Goal: Task Accomplishment & Management: Use online tool/utility

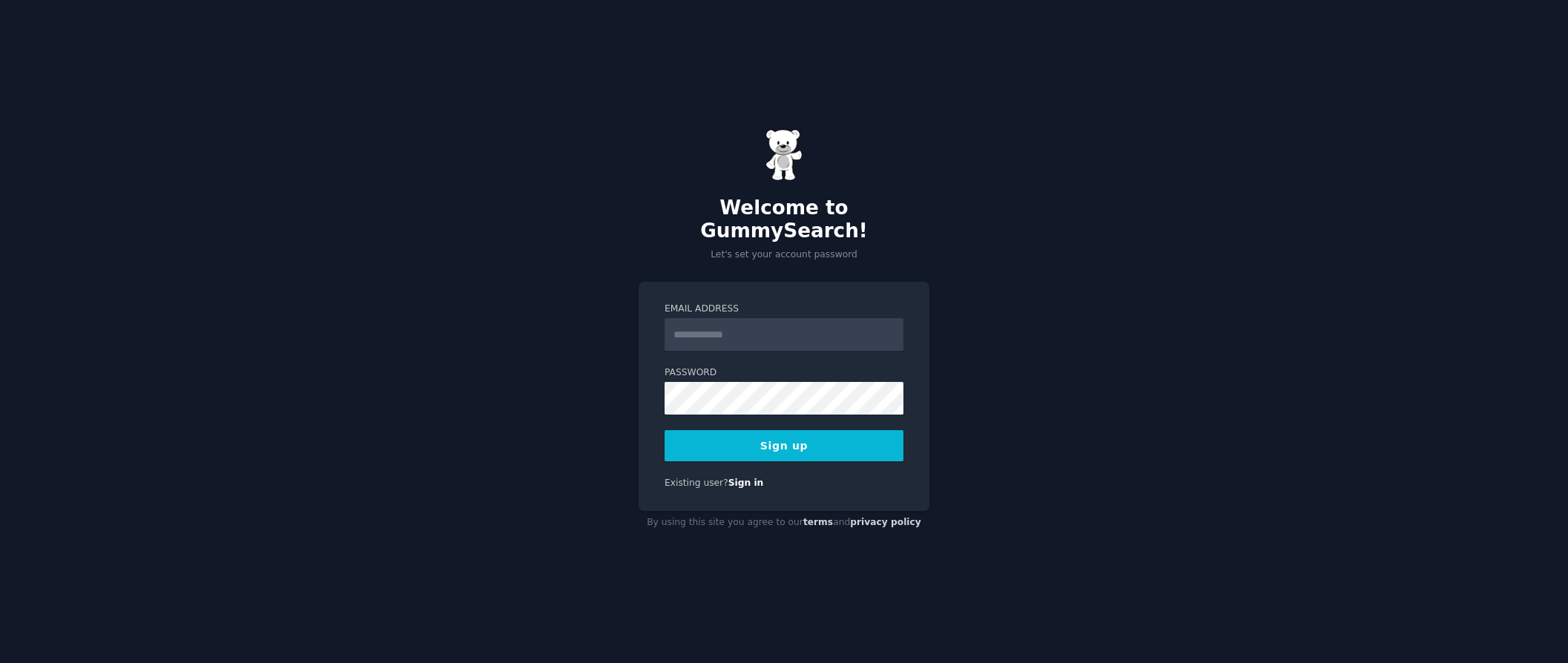
click at [751, 328] on input "Email Address" at bounding box center [784, 334] width 239 height 32
click at [761, 447] on button "Sign up" at bounding box center [784, 445] width 239 height 32
click at [733, 329] on input "Email Address" at bounding box center [784, 334] width 239 height 32
type input "**********"
click at [1034, 275] on div "**********" at bounding box center [784, 332] width 1568 height 663
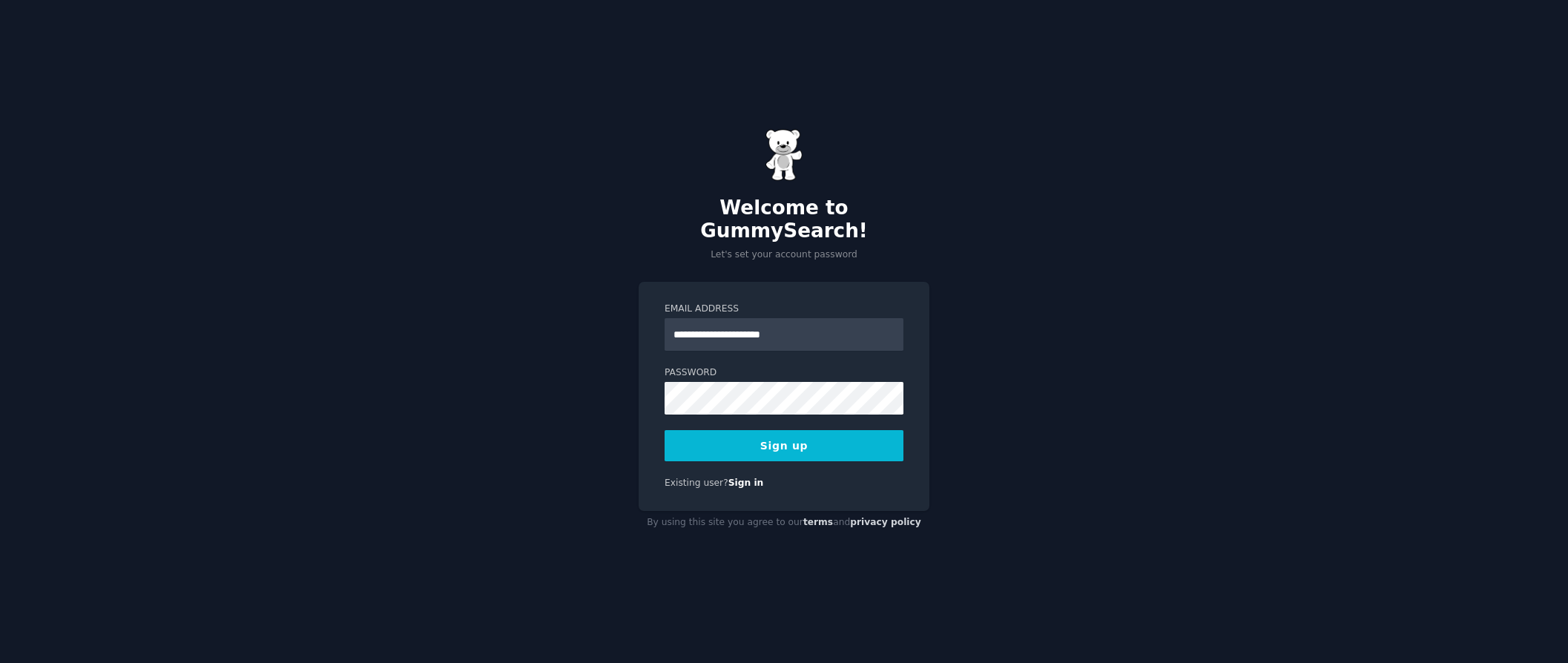
click at [769, 440] on button "Sign up" at bounding box center [784, 445] width 239 height 32
drag, startPoint x: 998, startPoint y: 377, endPoint x: 953, endPoint y: 372, distance: 45.3
click at [998, 377] on div "**********" at bounding box center [784, 332] width 1568 height 663
click at [813, 446] on button "Sign up" at bounding box center [784, 445] width 239 height 32
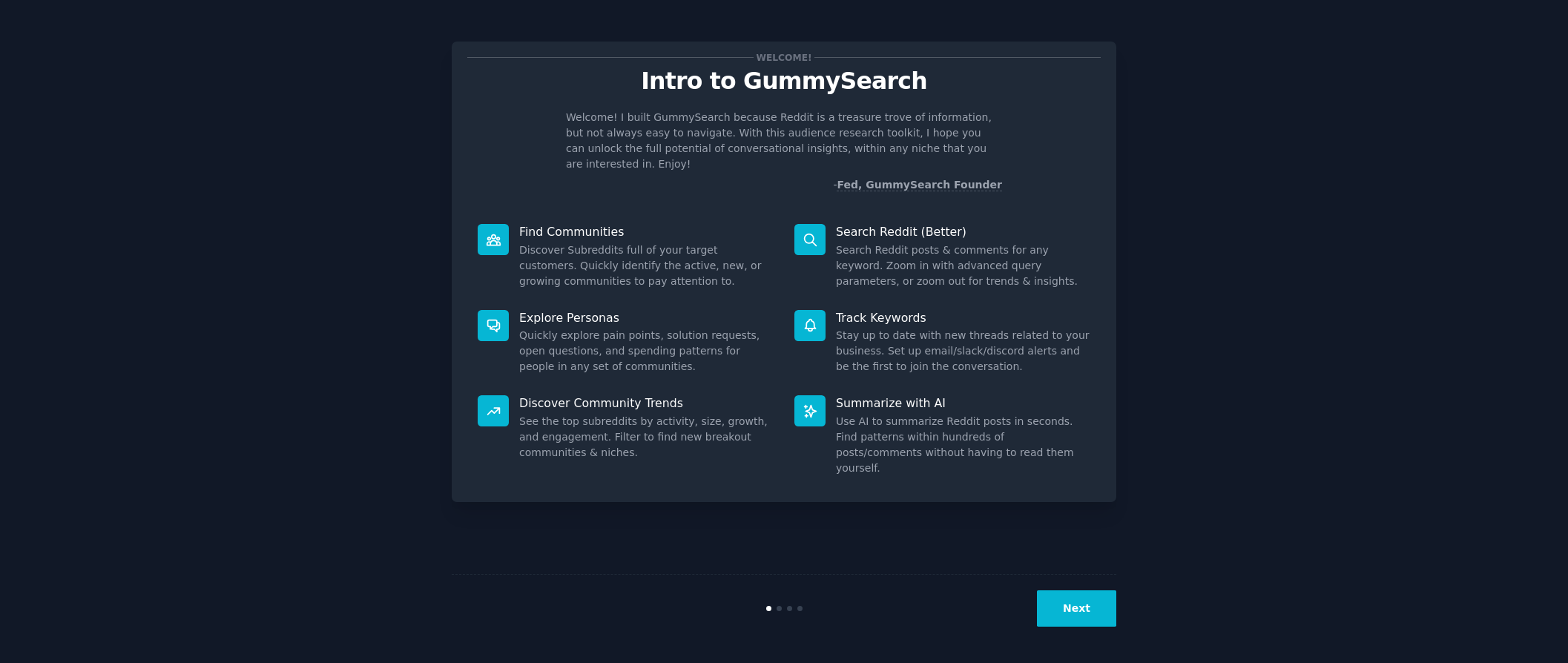
click at [816, 232] on icon at bounding box center [810, 240] width 15 height 15
click at [1080, 600] on button "Next" at bounding box center [1077, 608] width 79 height 36
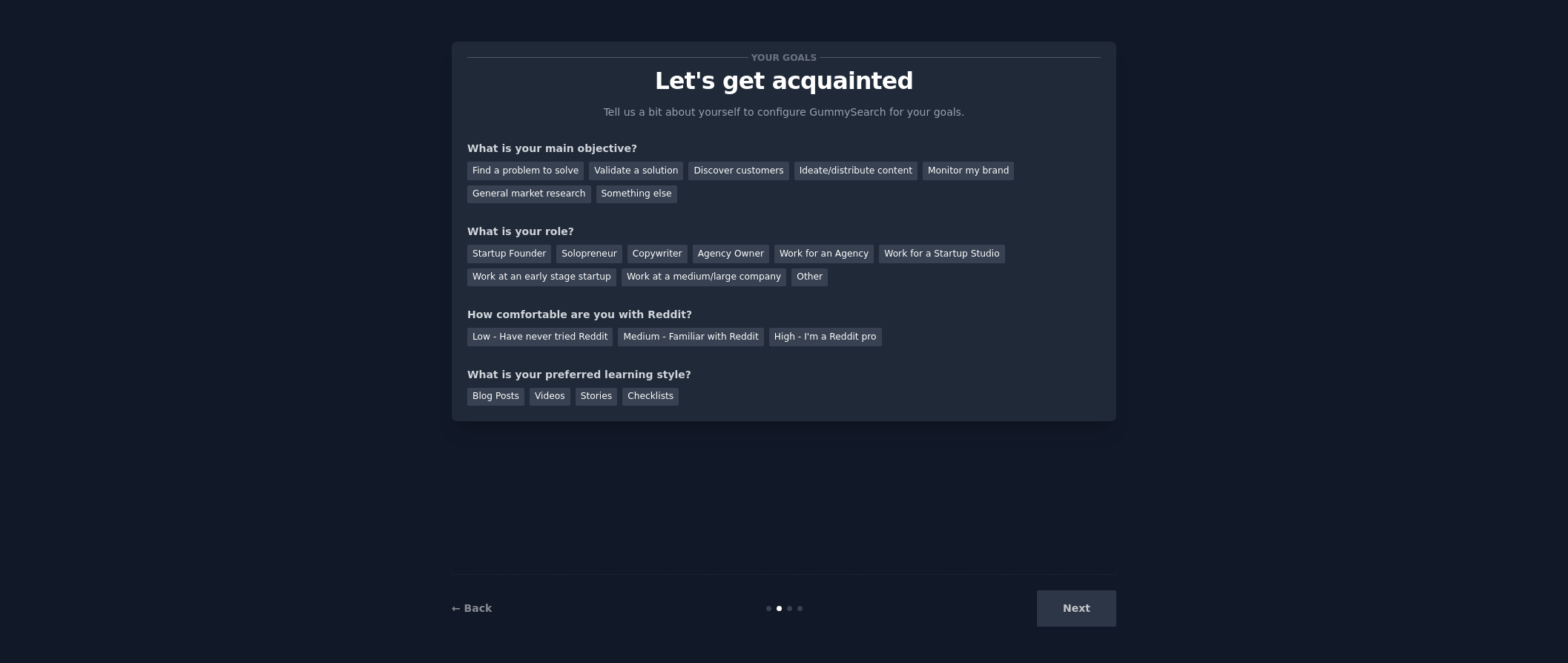
click at [1081, 599] on div "Next" at bounding box center [1006, 608] width 222 height 36
click at [1092, 620] on div "Next" at bounding box center [1006, 608] width 222 height 36
click at [1088, 618] on div "Next" at bounding box center [1006, 608] width 222 height 36
click at [554, 195] on div "General market research" at bounding box center [529, 195] width 123 height 19
click at [690, 172] on div "Discover customers" at bounding box center [738, 170] width 100 height 19
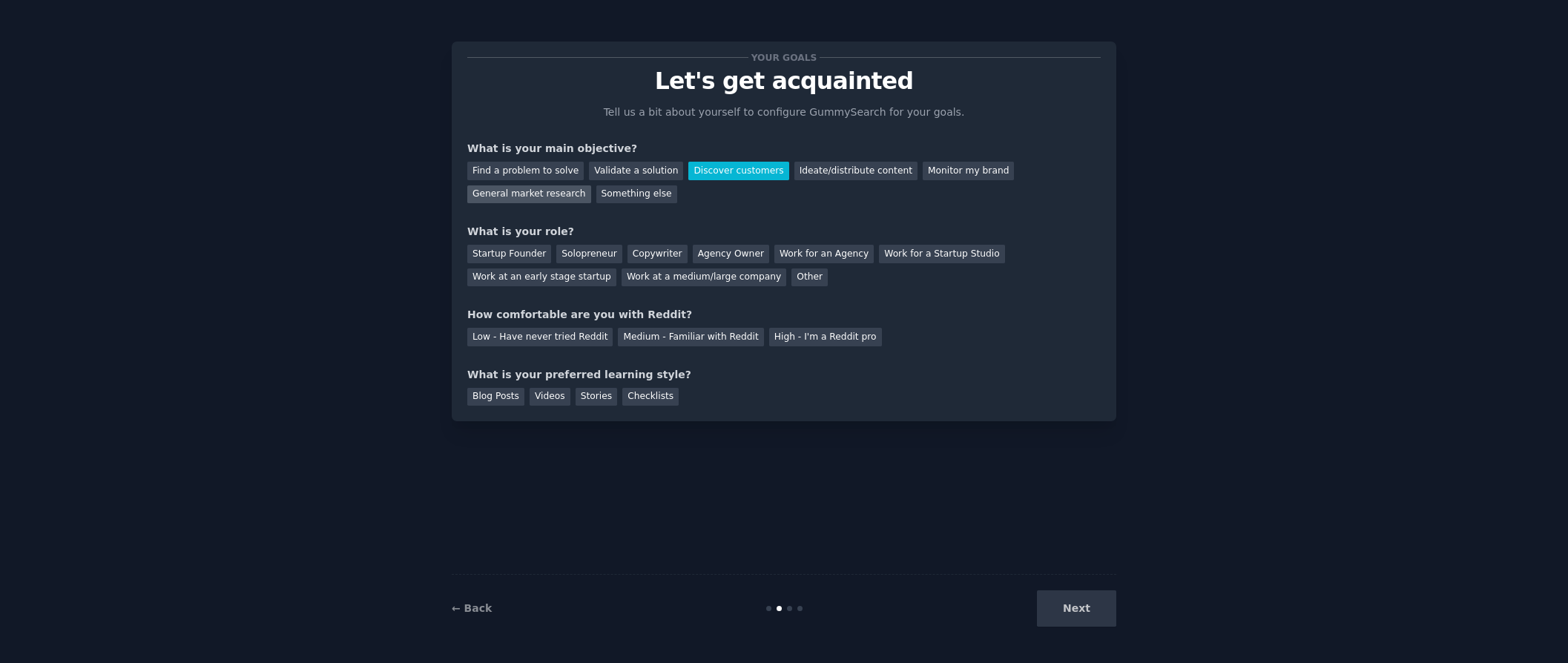
click at [552, 199] on div "General market research" at bounding box center [529, 195] width 123 height 19
click at [525, 251] on div "Startup Founder" at bounding box center [509, 254] width 84 height 19
click at [572, 252] on div "Solopreneur" at bounding box center [588, 254] width 65 height 19
click at [535, 251] on div "Startup Founder" at bounding box center [509, 254] width 84 height 19
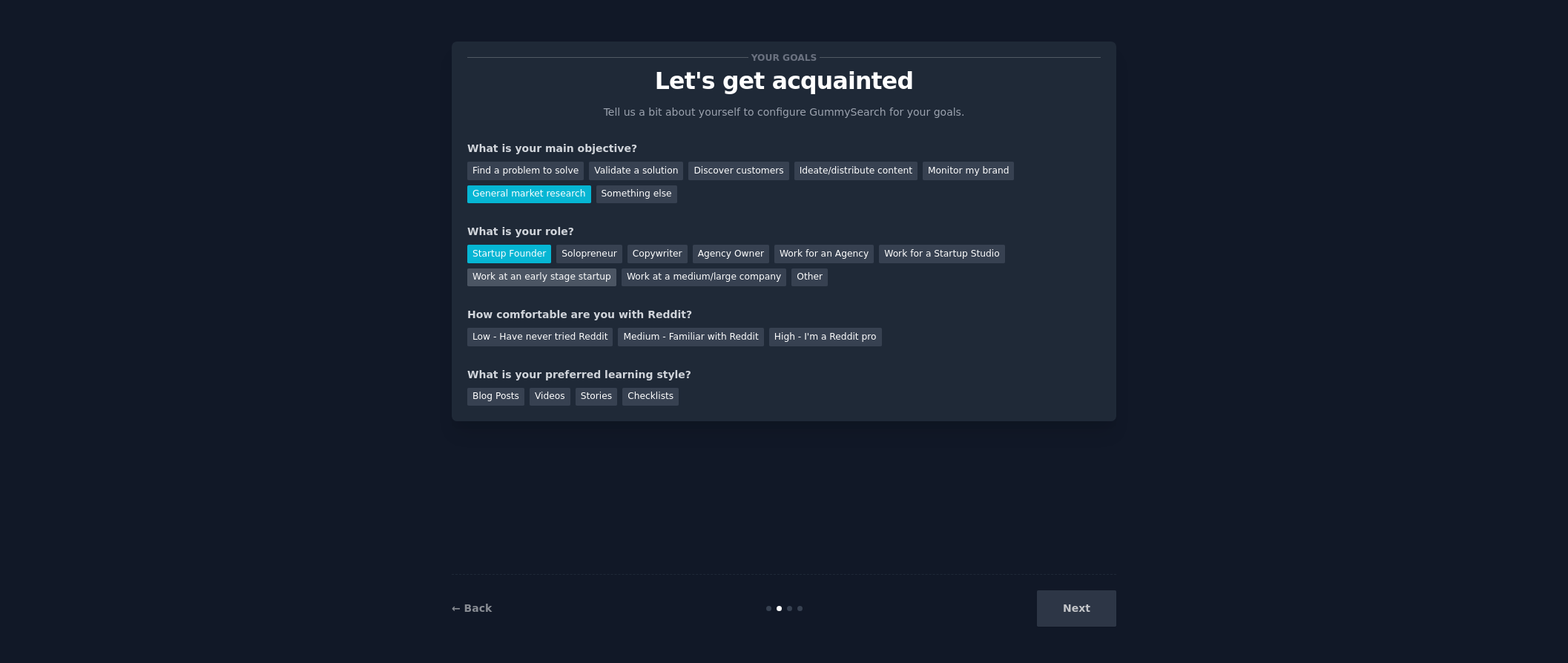
click at [551, 276] on div "Work at an early stage startup" at bounding box center [542, 277] width 149 height 19
click at [688, 338] on div "Medium - Familiar with Reddit" at bounding box center [690, 337] width 145 height 19
click at [497, 397] on div "Blog Posts" at bounding box center [496, 396] width 57 height 19
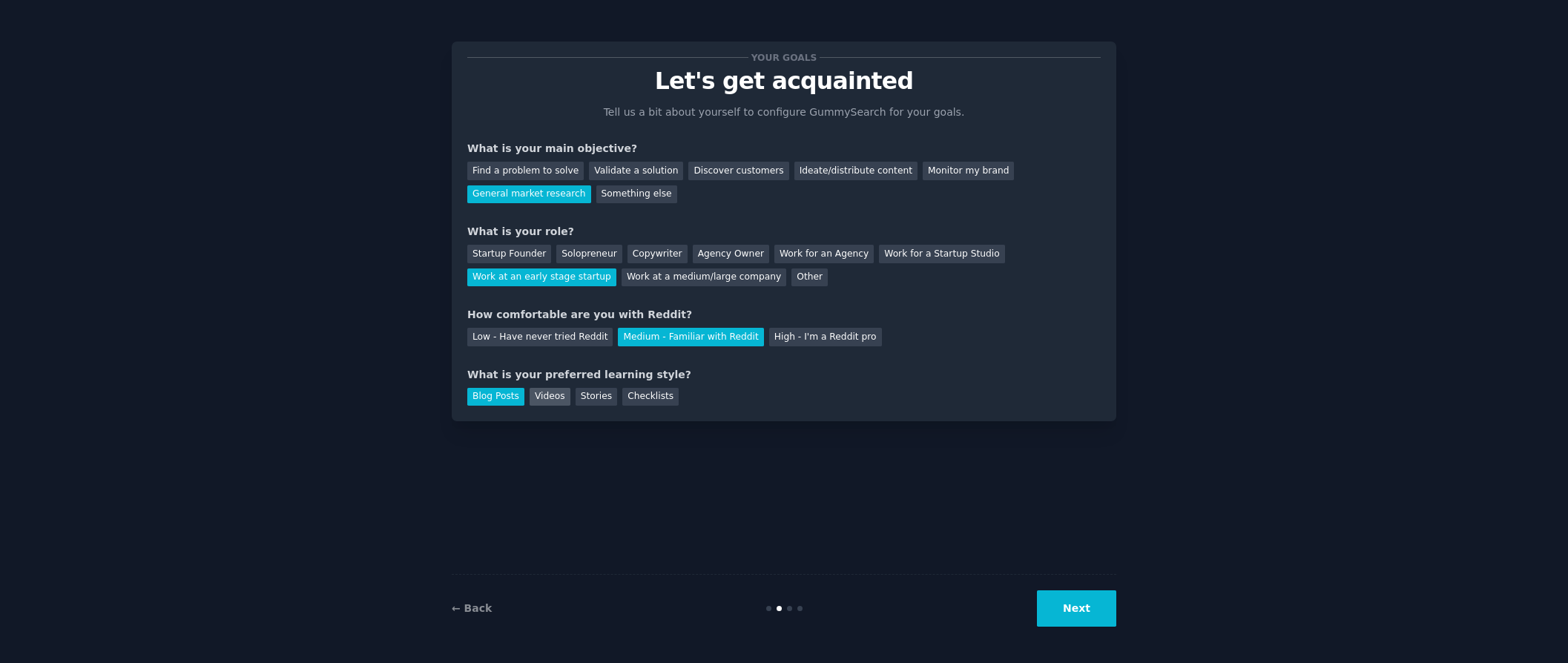
click at [544, 399] on div "Videos" at bounding box center [550, 396] width 41 height 19
click at [497, 394] on div "Blog Posts" at bounding box center [496, 396] width 57 height 19
click at [1083, 609] on button "Next" at bounding box center [1077, 608] width 79 height 36
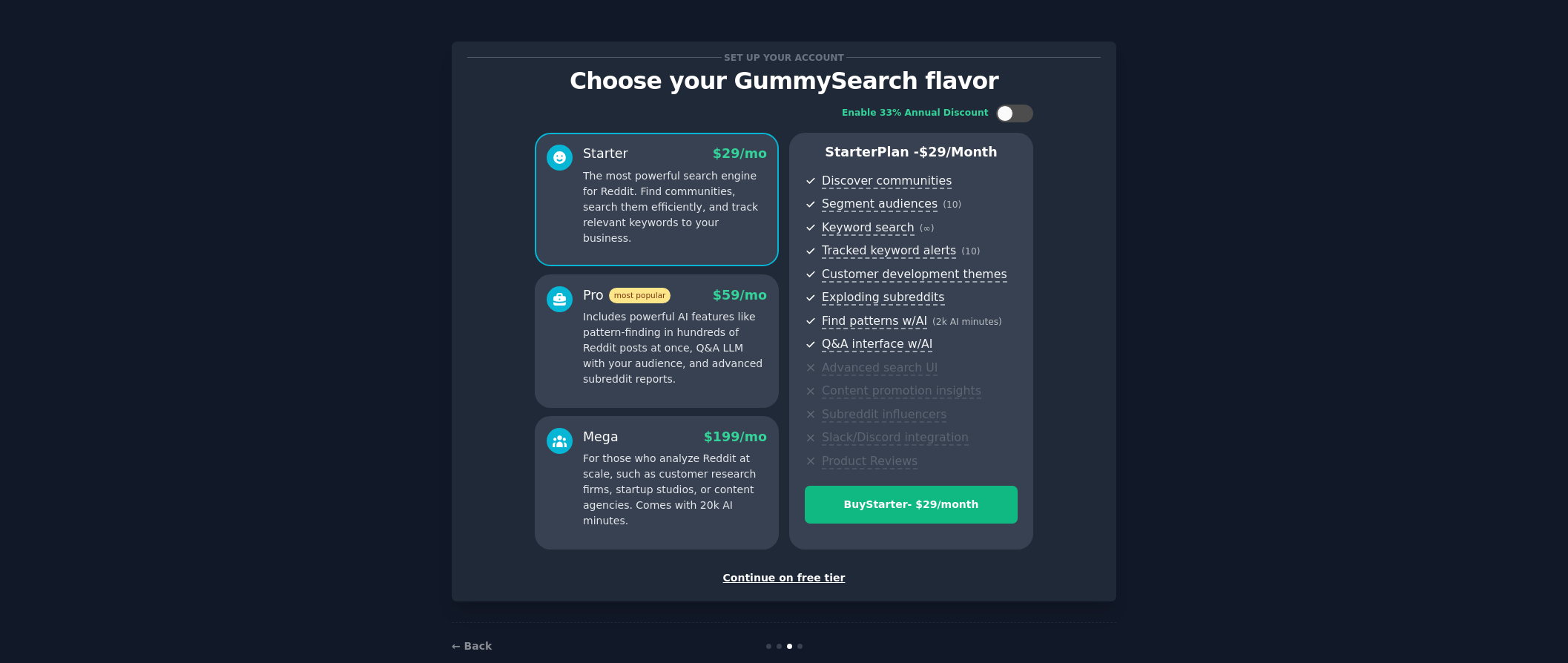
click at [794, 580] on div "Continue on free tier" at bounding box center [784, 577] width 634 height 15
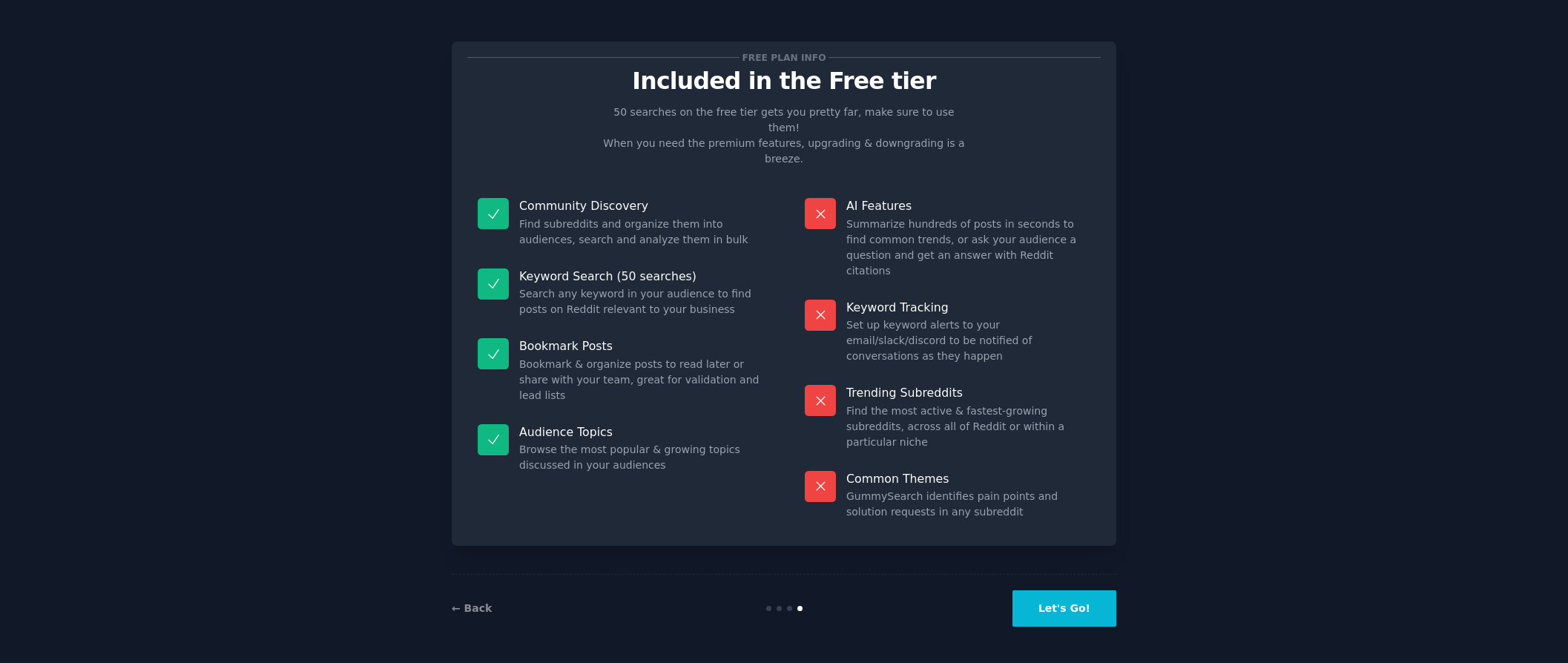
click at [1093, 608] on button "Let's Go!" at bounding box center [1064, 608] width 104 height 36
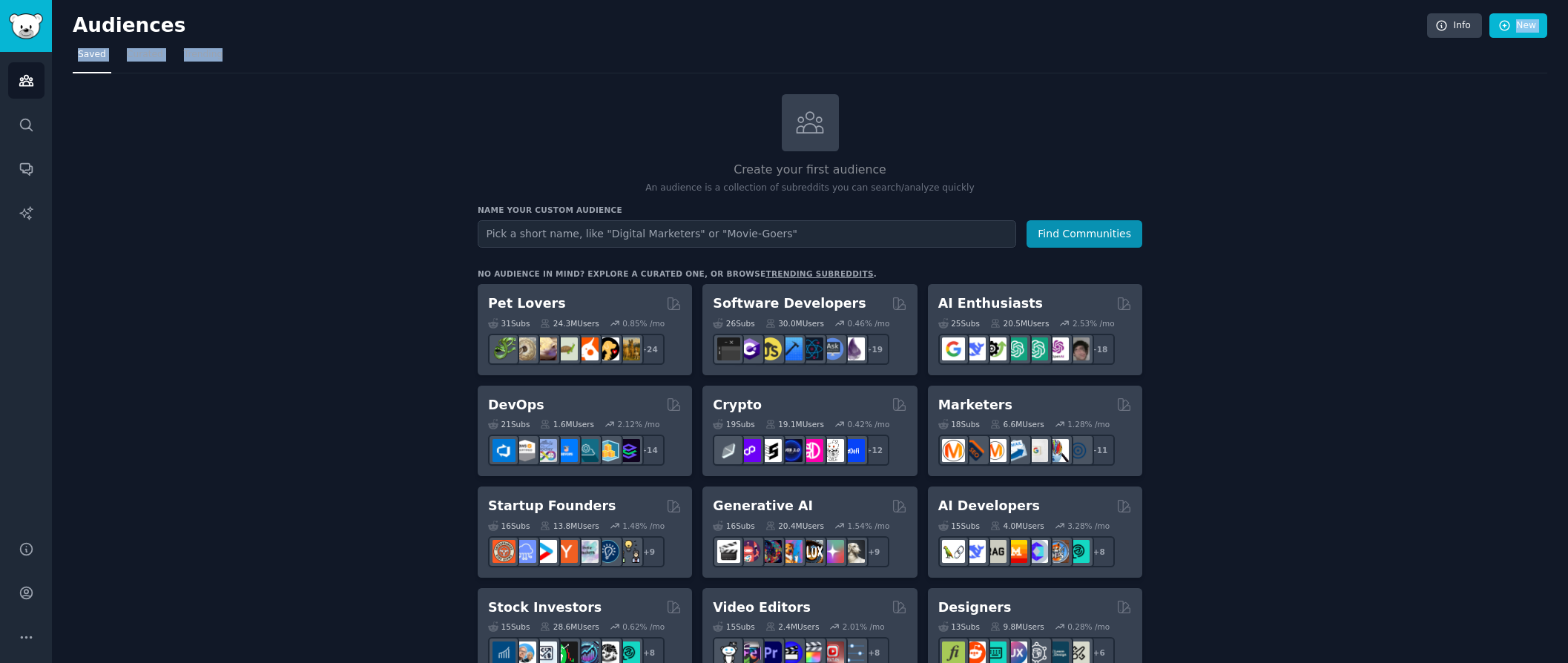
drag, startPoint x: 294, startPoint y: 26, endPoint x: 1891, endPoint y: 78, distance: 1597.8
click at [1427, 38] on h2 "Audiences" at bounding box center [750, 26] width 1354 height 23
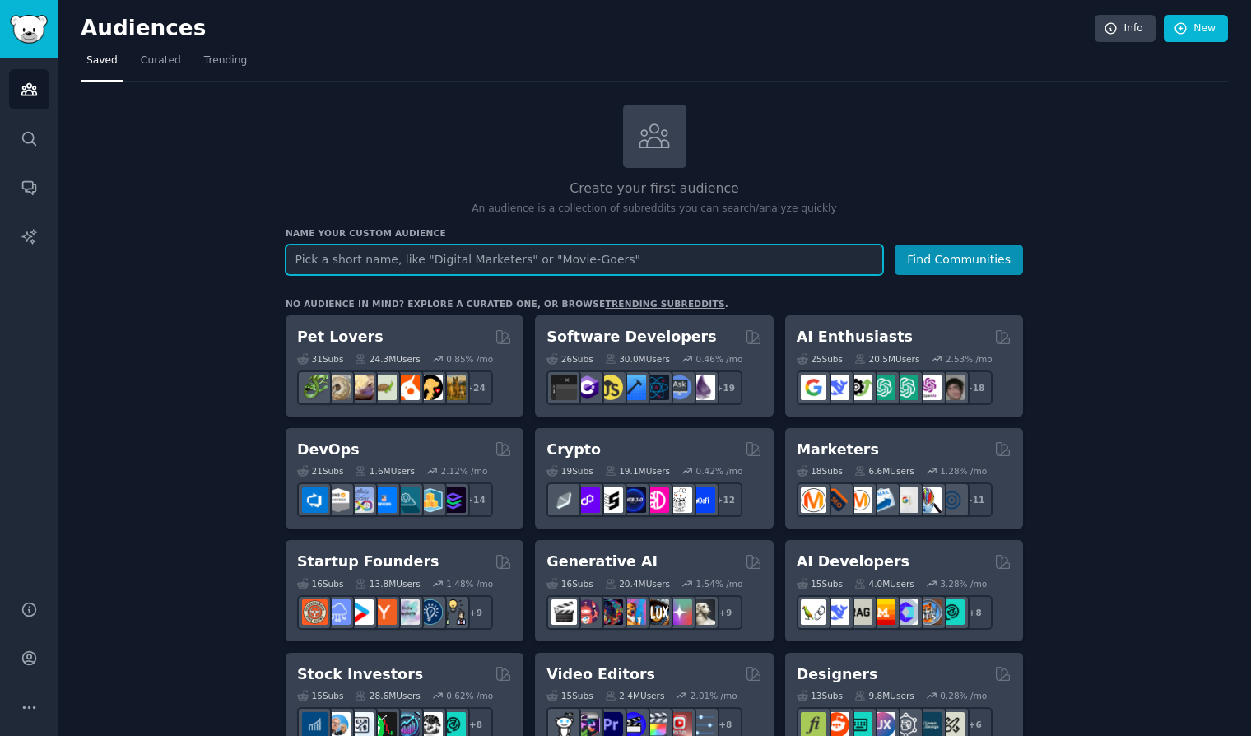
click at [486, 266] on input "text" at bounding box center [585, 259] width 598 height 30
type input "ai lab"
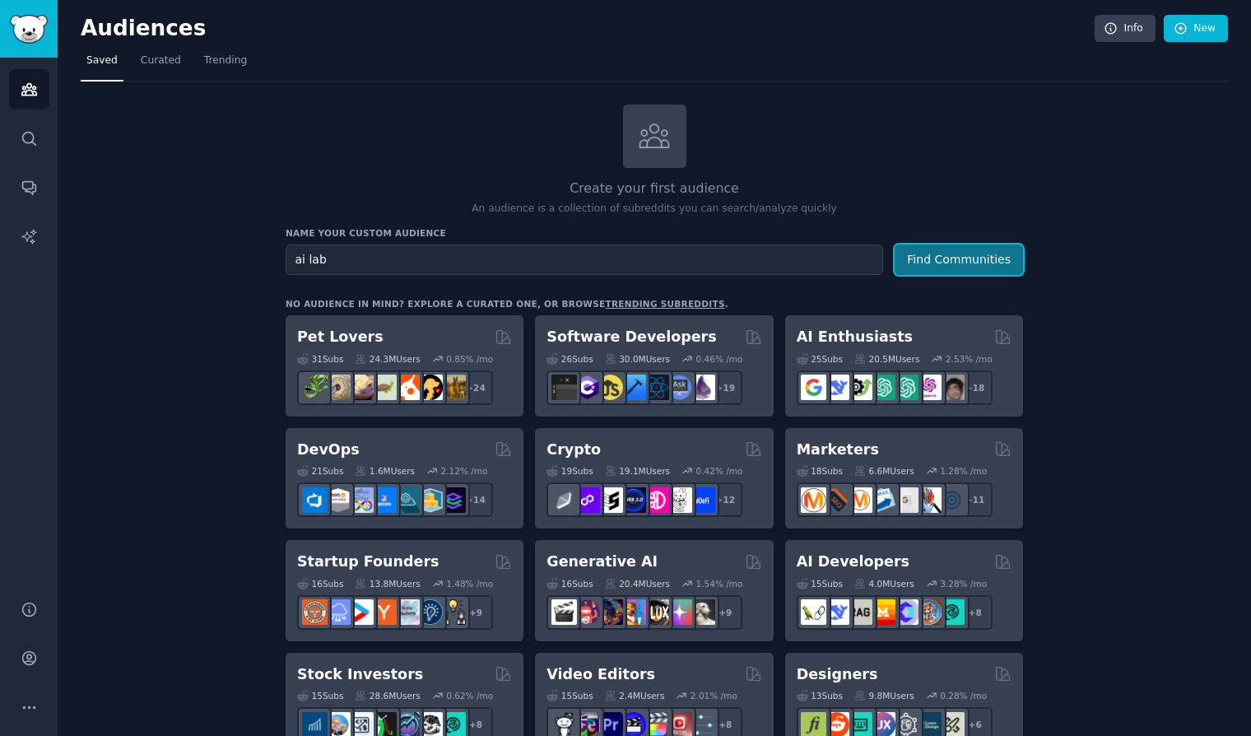
click at [917, 256] on button "Find Communities" at bounding box center [959, 259] width 128 height 30
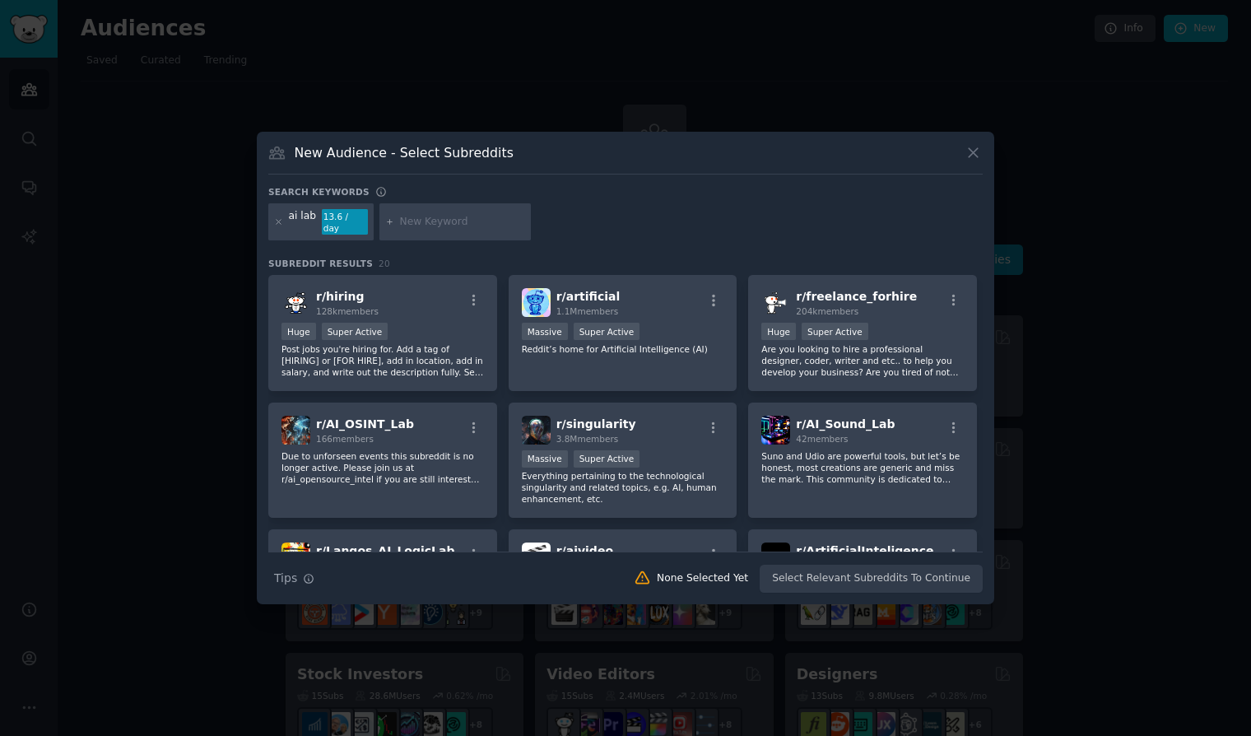
click at [455, 224] on input "text" at bounding box center [462, 222] width 125 height 15
type input "startups"
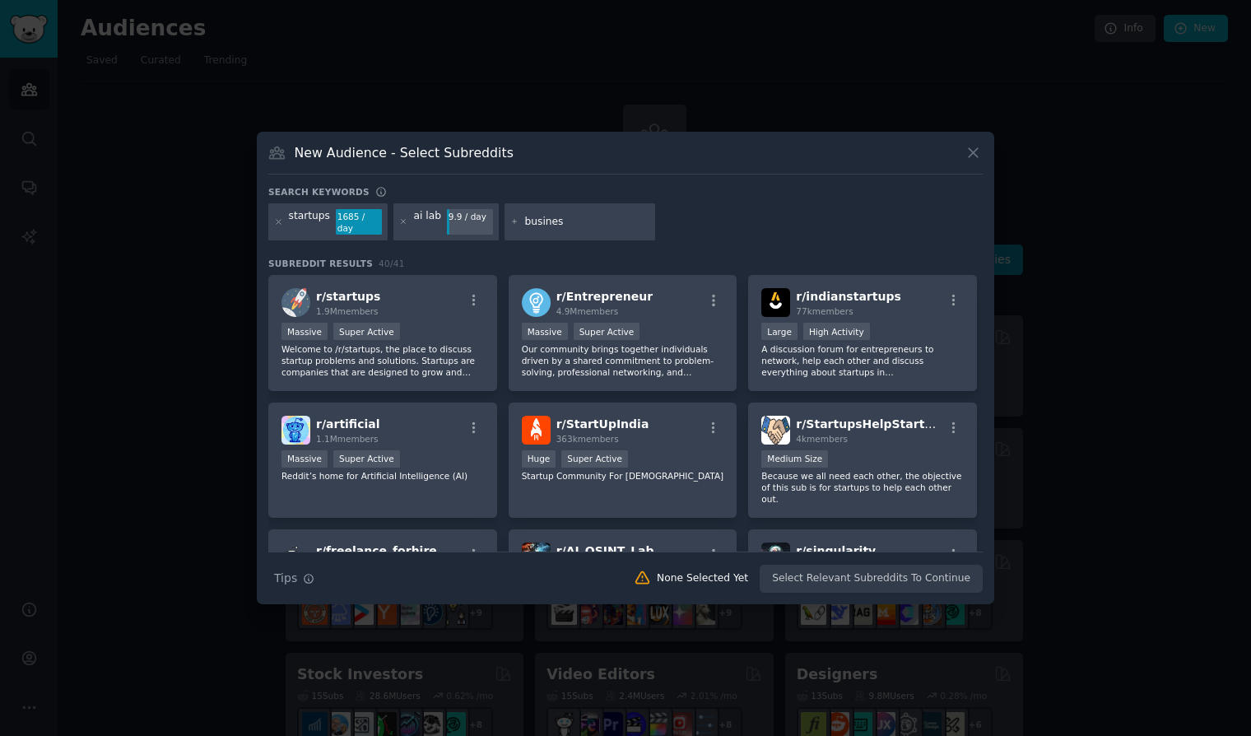
type input "business"
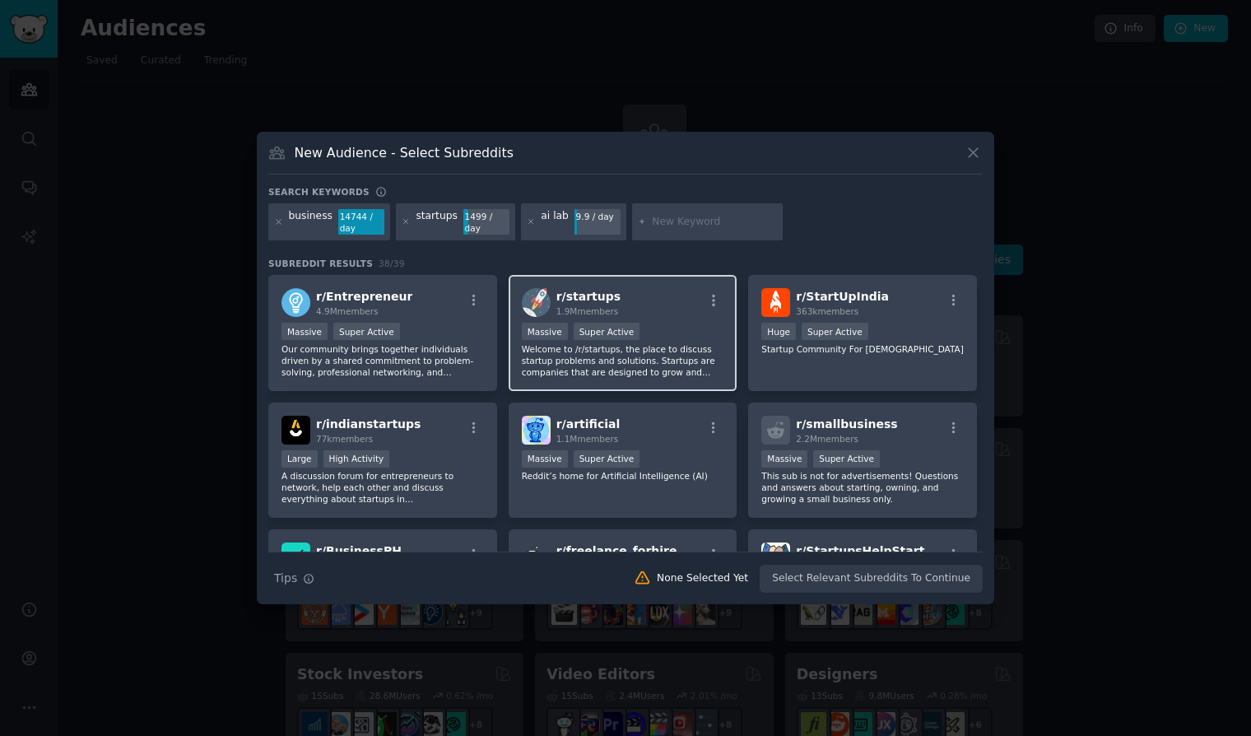
click at [661, 320] on div "r/ startups 1.9M members >= 95th percentile for submissions / day Massive Super…" at bounding box center [623, 333] width 229 height 116
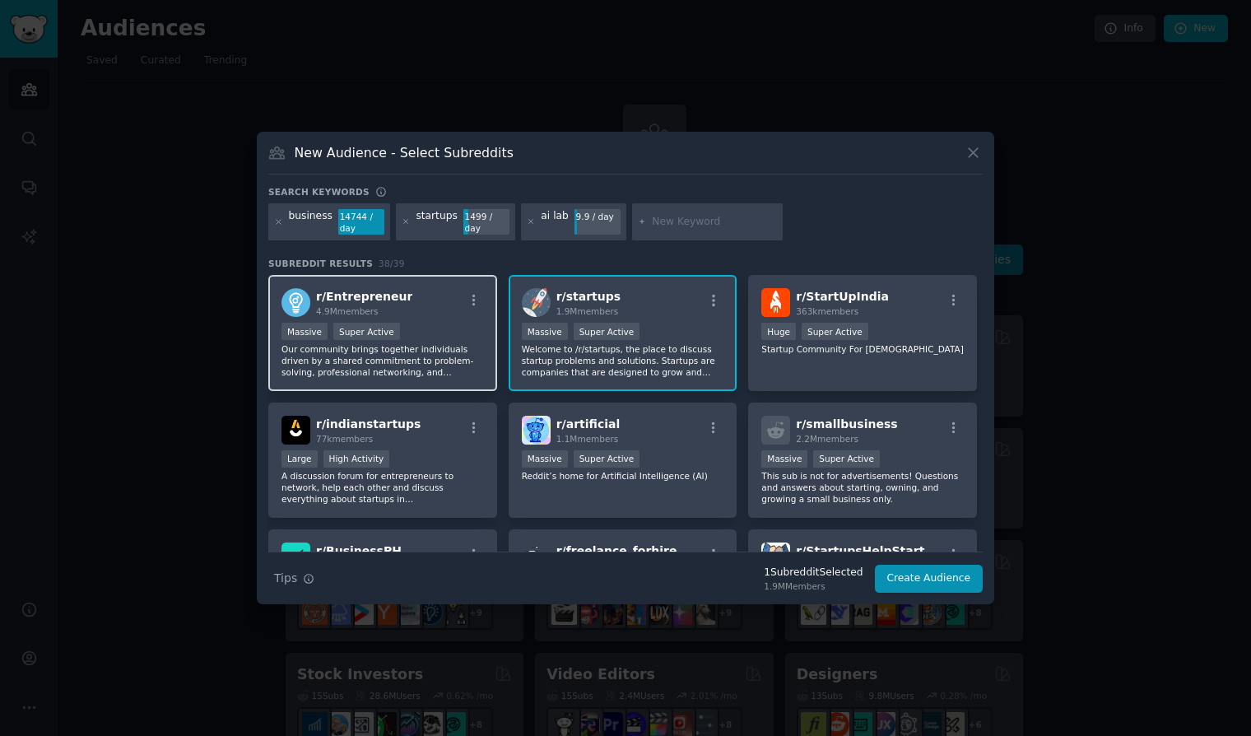
click at [437, 335] on div "Massive Super Active" at bounding box center [383, 333] width 202 height 21
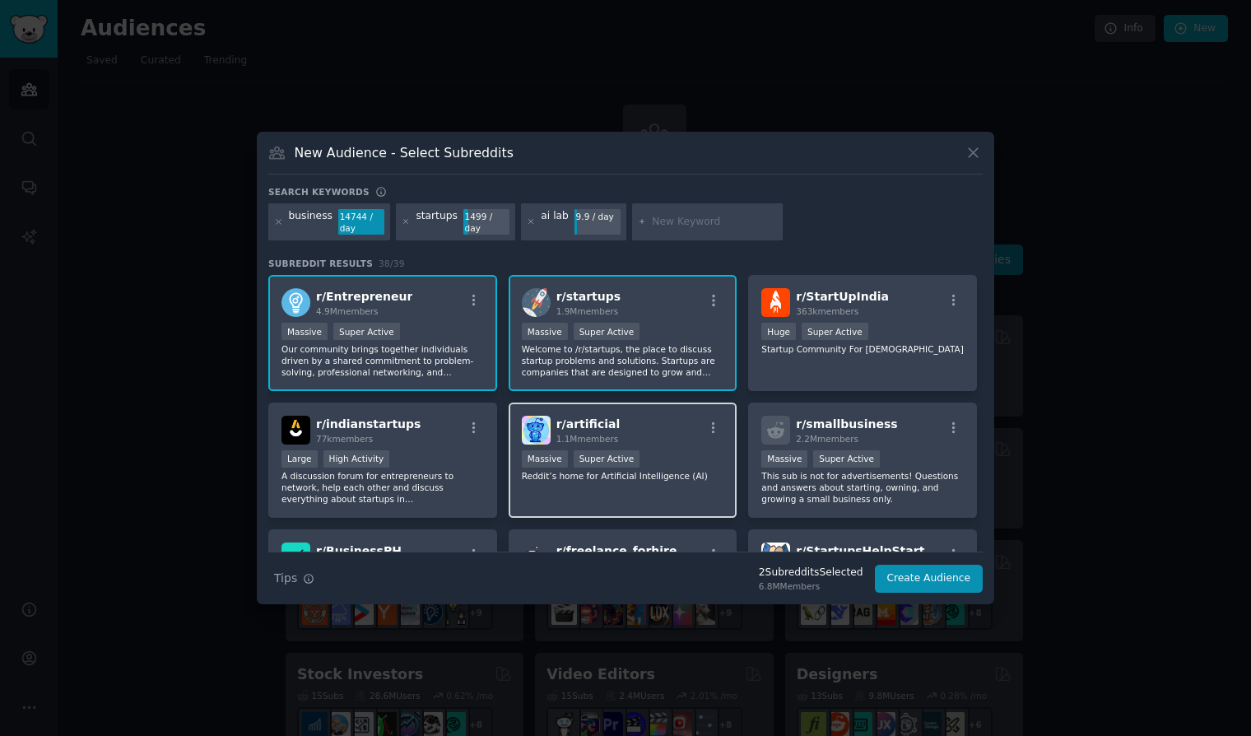
click at [694, 450] on div "Massive Super Active" at bounding box center [623, 460] width 202 height 21
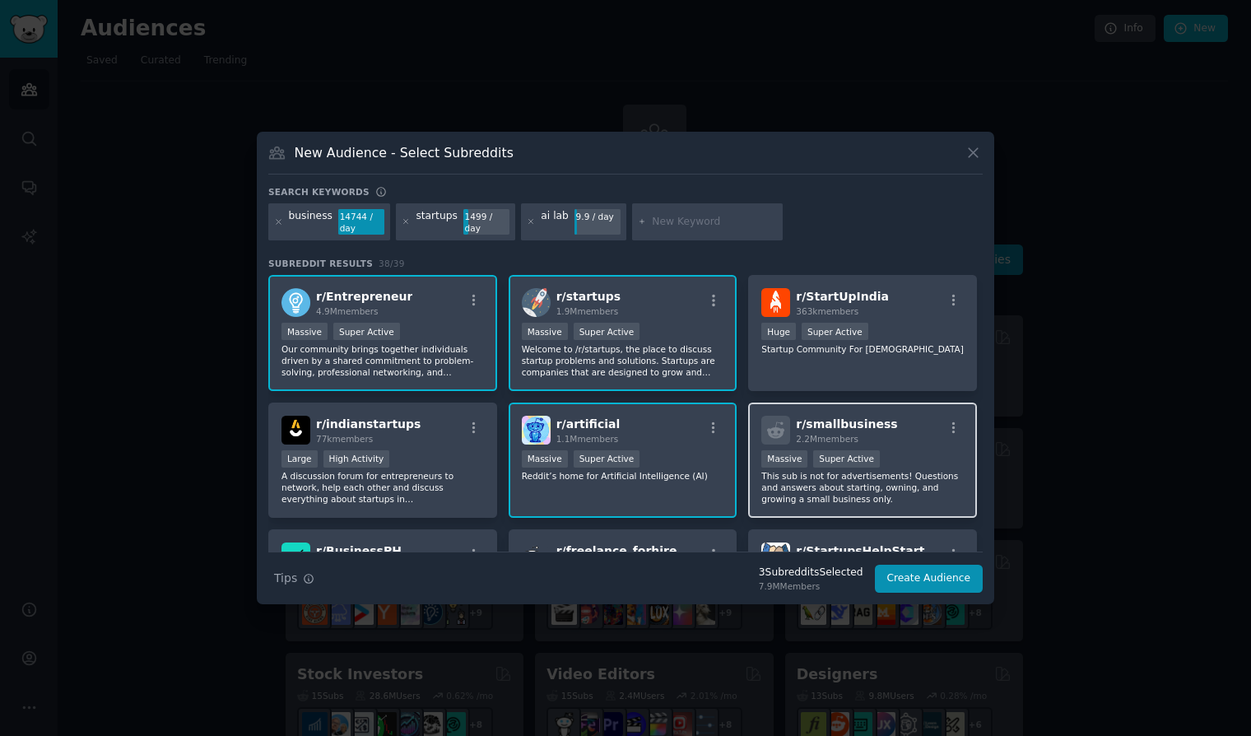
click at [911, 438] on div "r/ smallbusiness 2.2M members" at bounding box center [862, 430] width 202 height 29
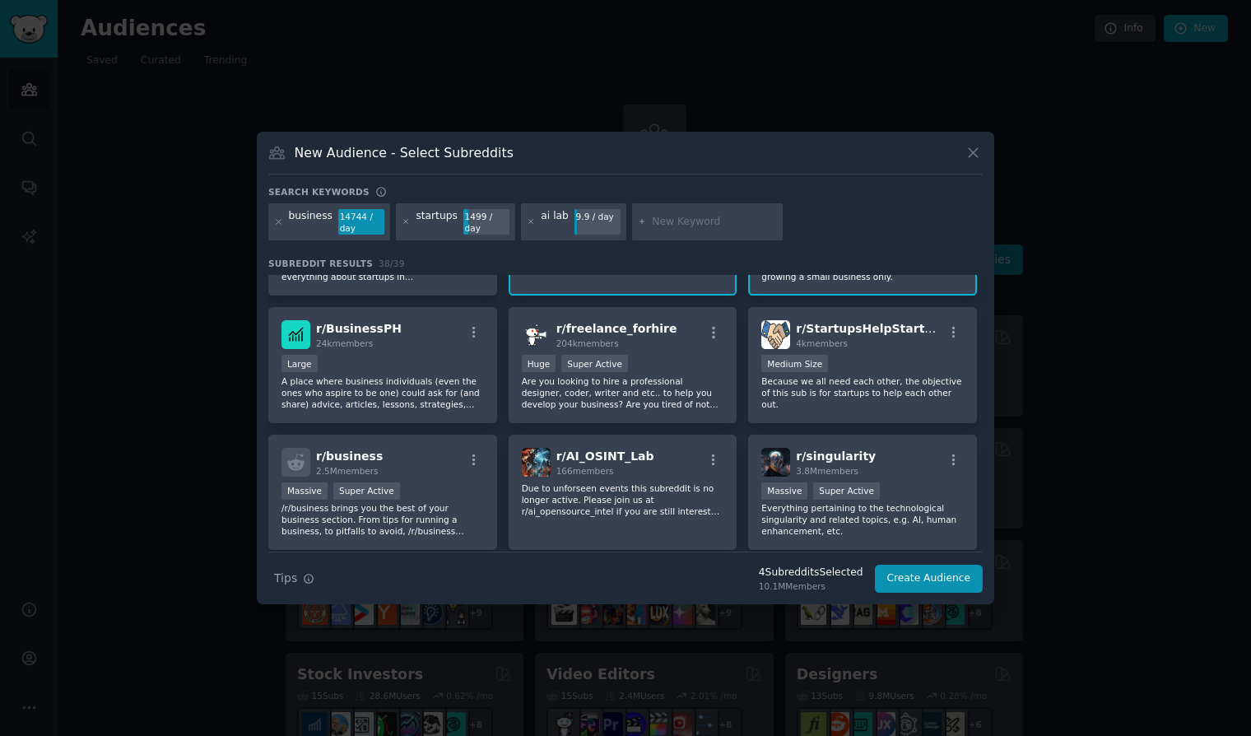
scroll to position [224, 0]
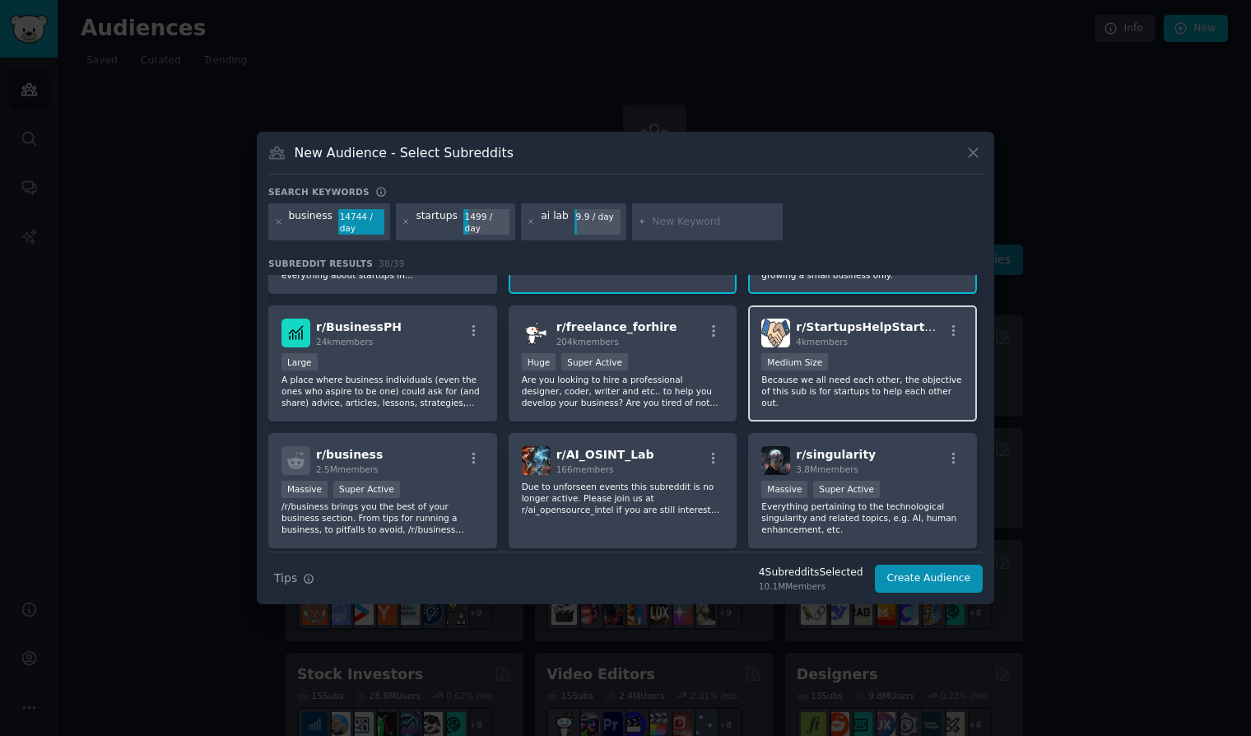
click at [896, 352] on div "r/ StartupsHelpStartups 4k members Medium Size Because we all need each other, …" at bounding box center [862, 363] width 229 height 116
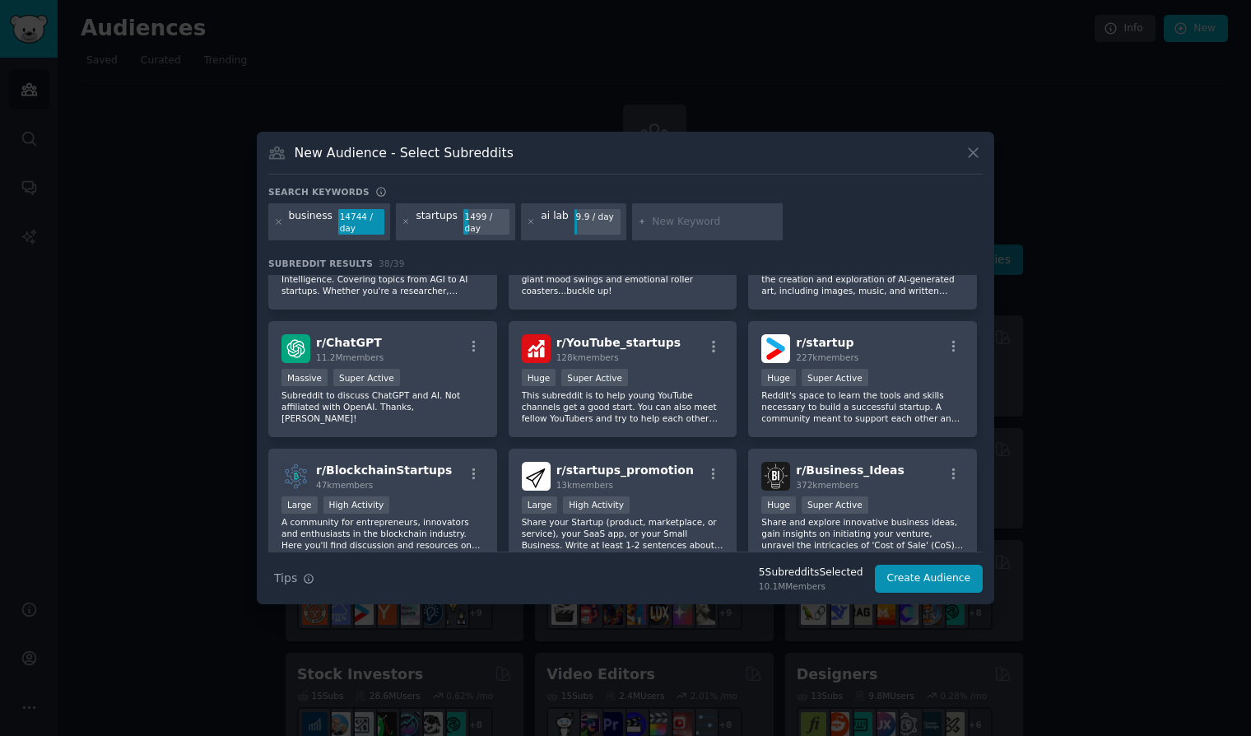
scroll to position [728, 0]
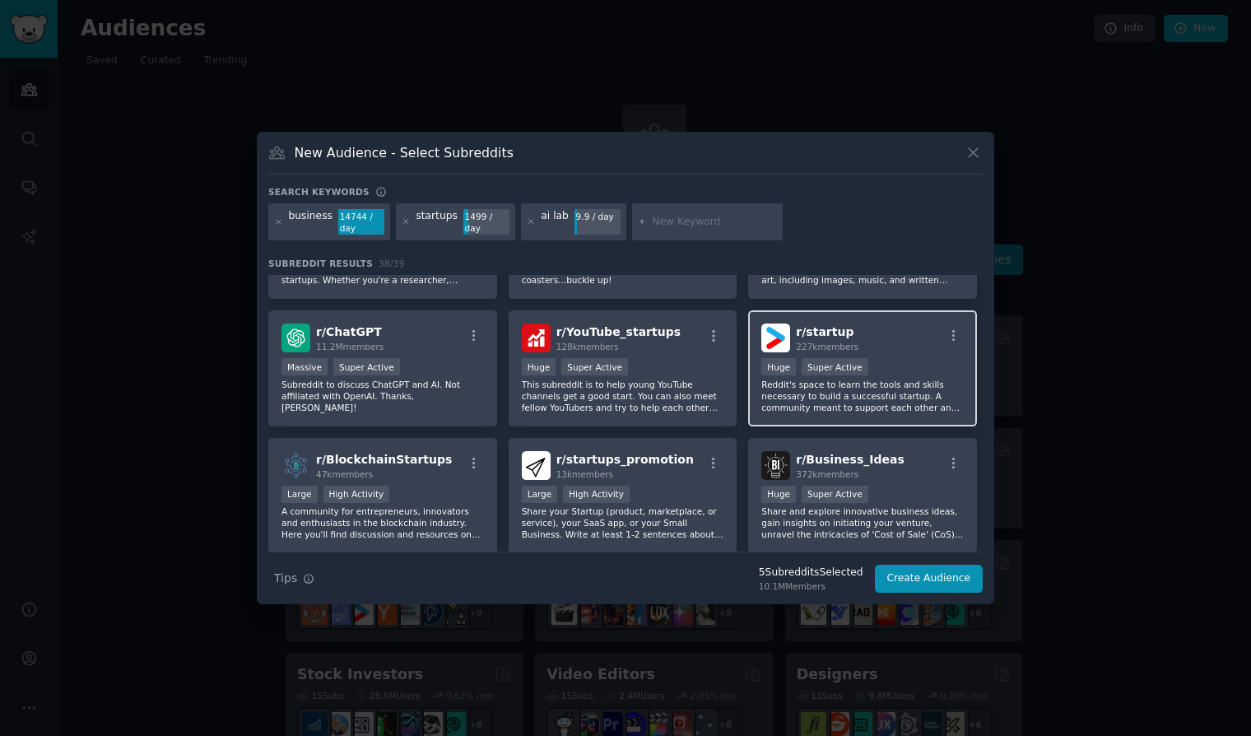
click at [867, 351] on div "r/ startup 227k members" at bounding box center [862, 337] width 202 height 29
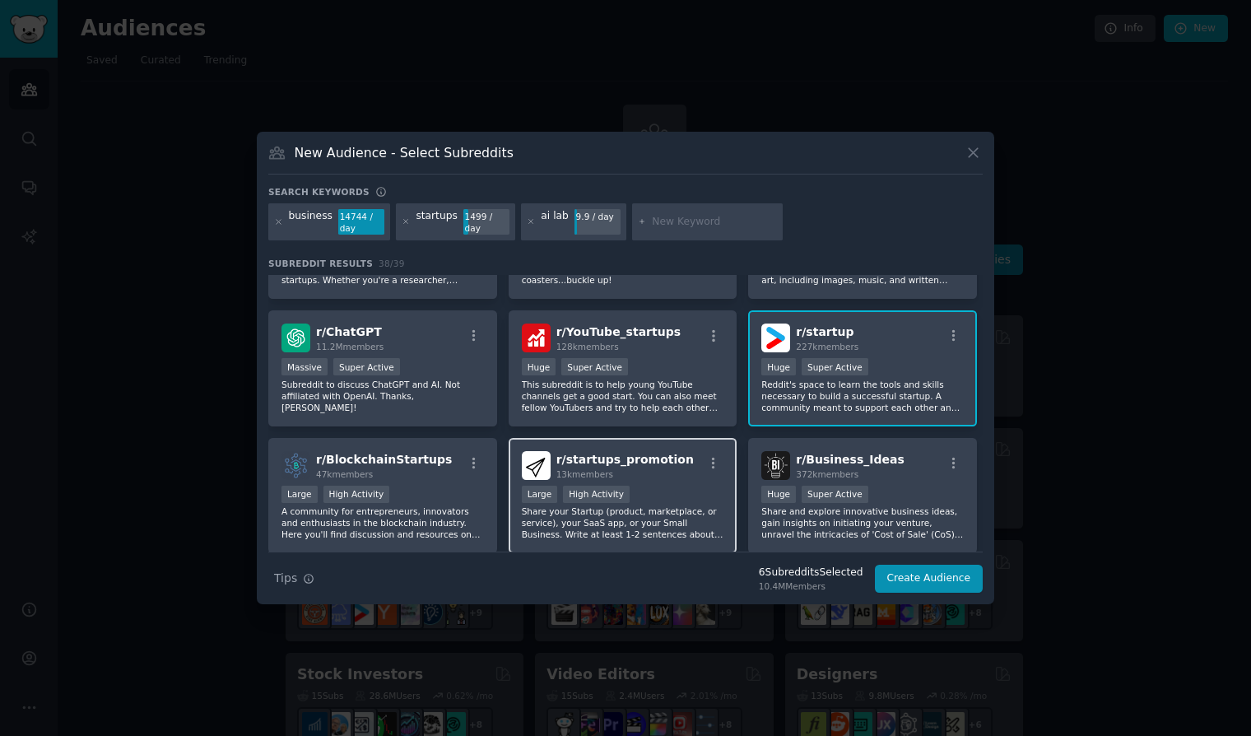
click at [672, 480] on div "r/ startups_promotion 13k members Large High Activity Share your Startup (produ…" at bounding box center [623, 496] width 229 height 116
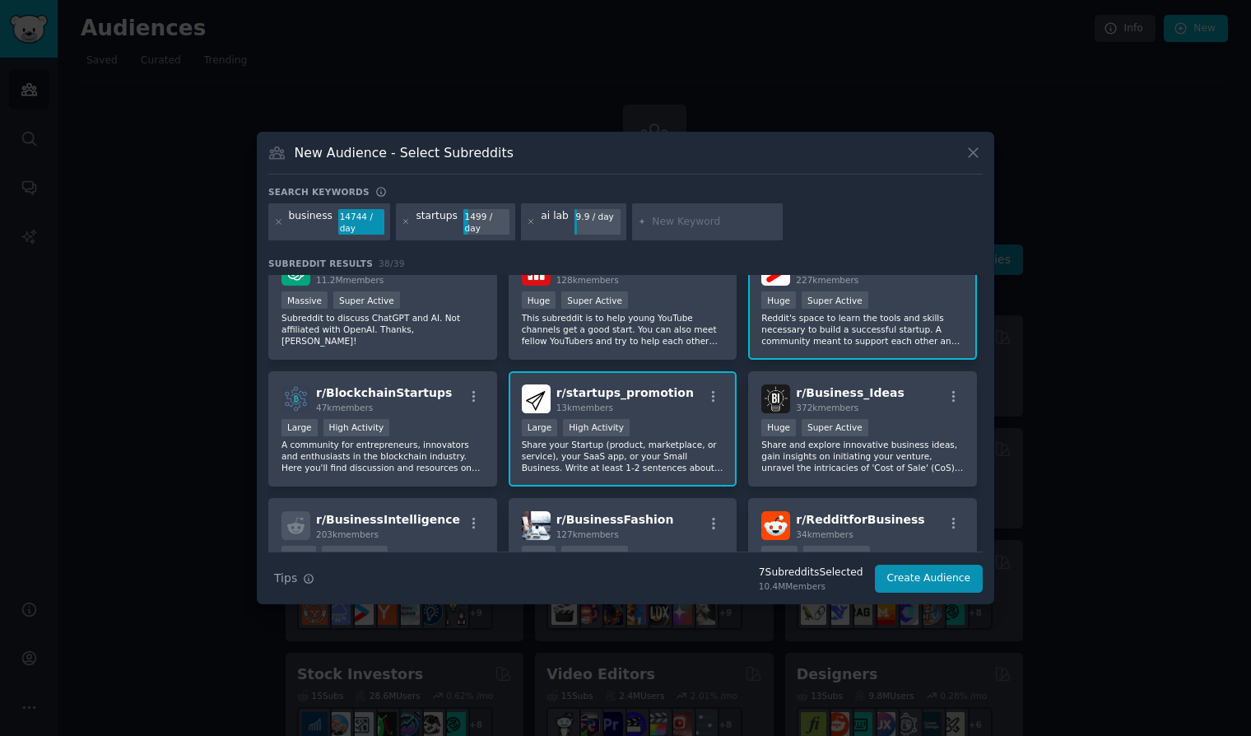
scroll to position [882, 0]
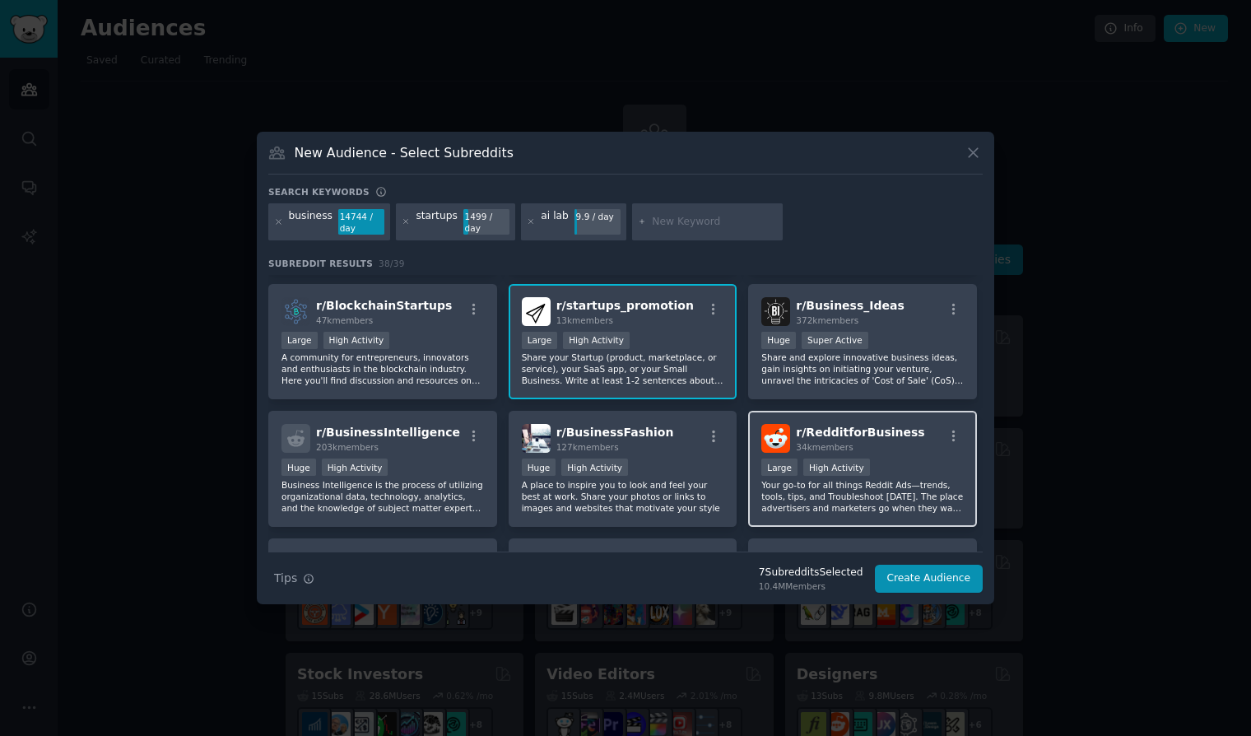
click at [891, 470] on div "Large High Activity" at bounding box center [862, 468] width 202 height 21
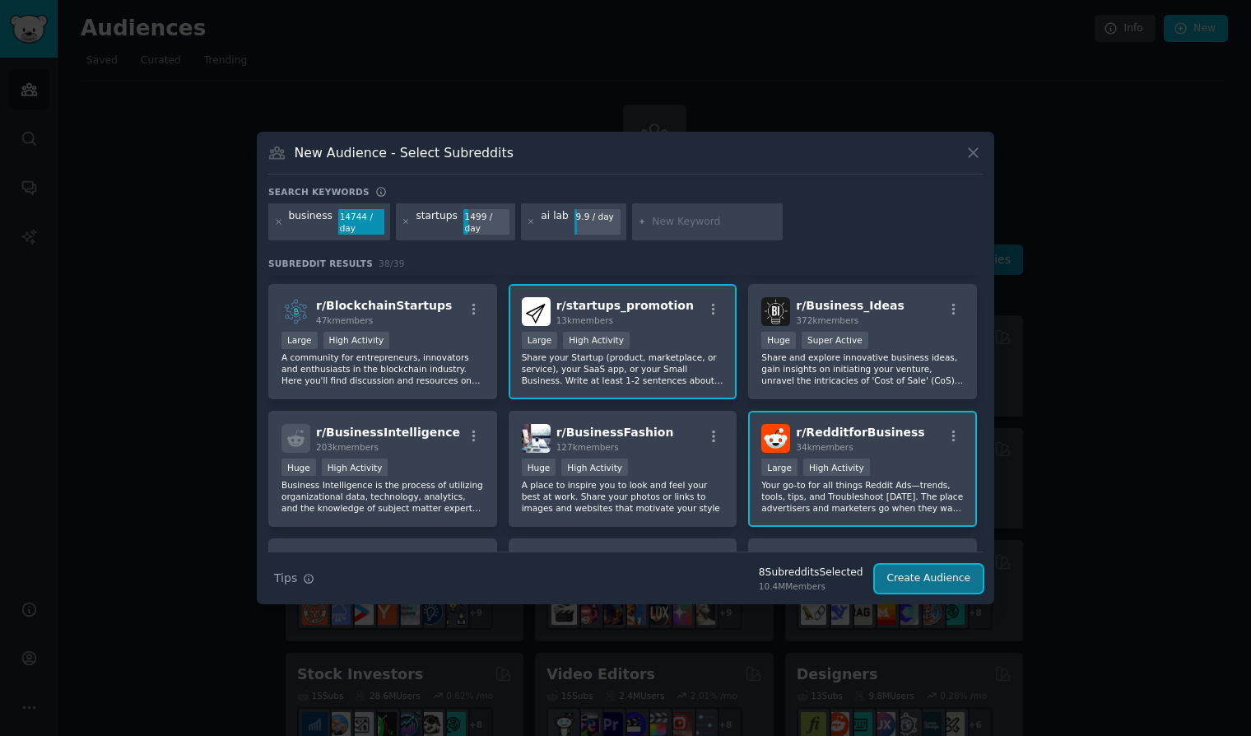
click at [955, 584] on button "Create Audience" at bounding box center [929, 579] width 109 height 28
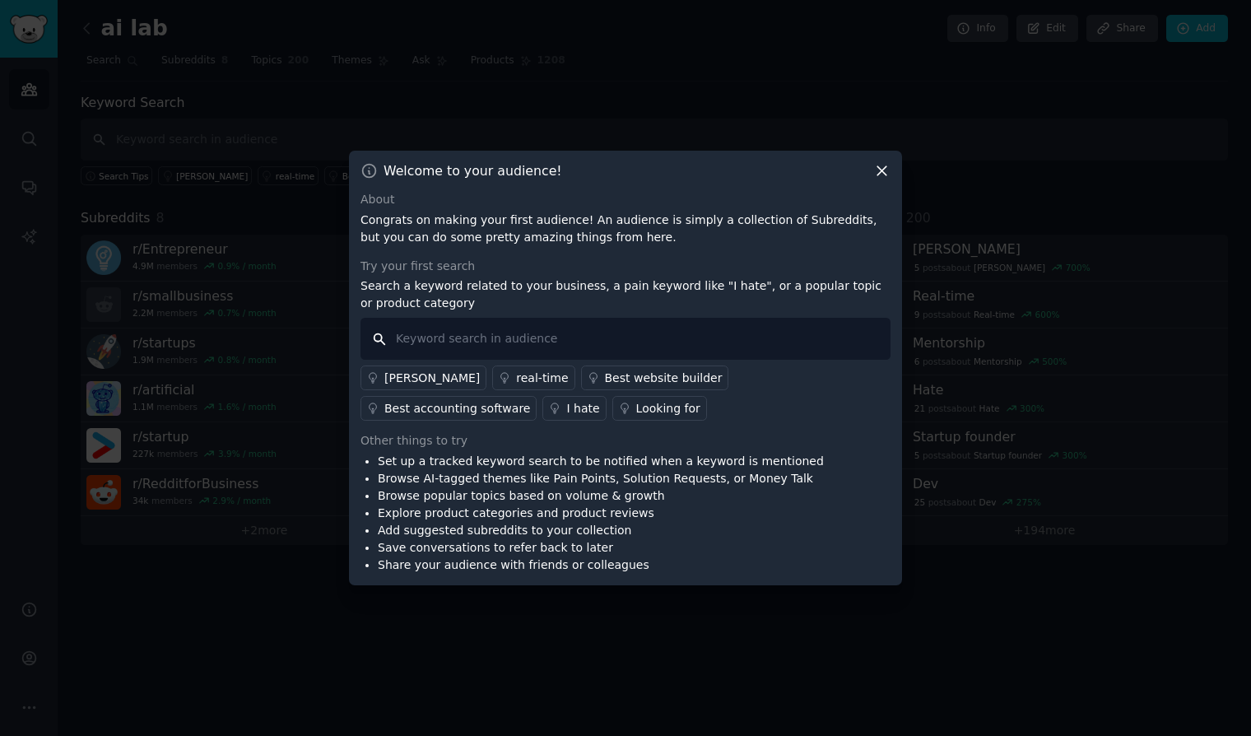
click at [617, 342] on input "text" at bounding box center [626, 339] width 530 height 42
type input "immigration"
